Goal: Register for event/course: Sign up to attend an event or enroll in a course

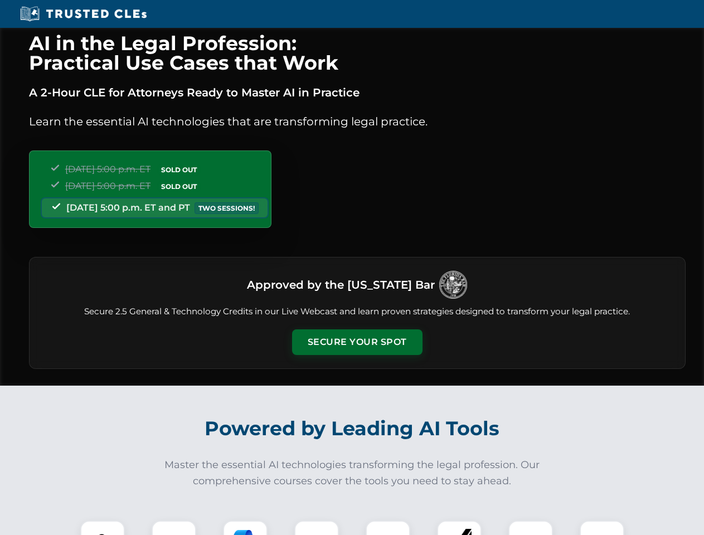
click at [357, 342] on button "Secure Your Spot" at bounding box center [357, 343] width 130 height 26
click at [103, 528] on img at bounding box center [102, 543] width 32 height 32
